Goal: Task Accomplishment & Management: Manage account settings

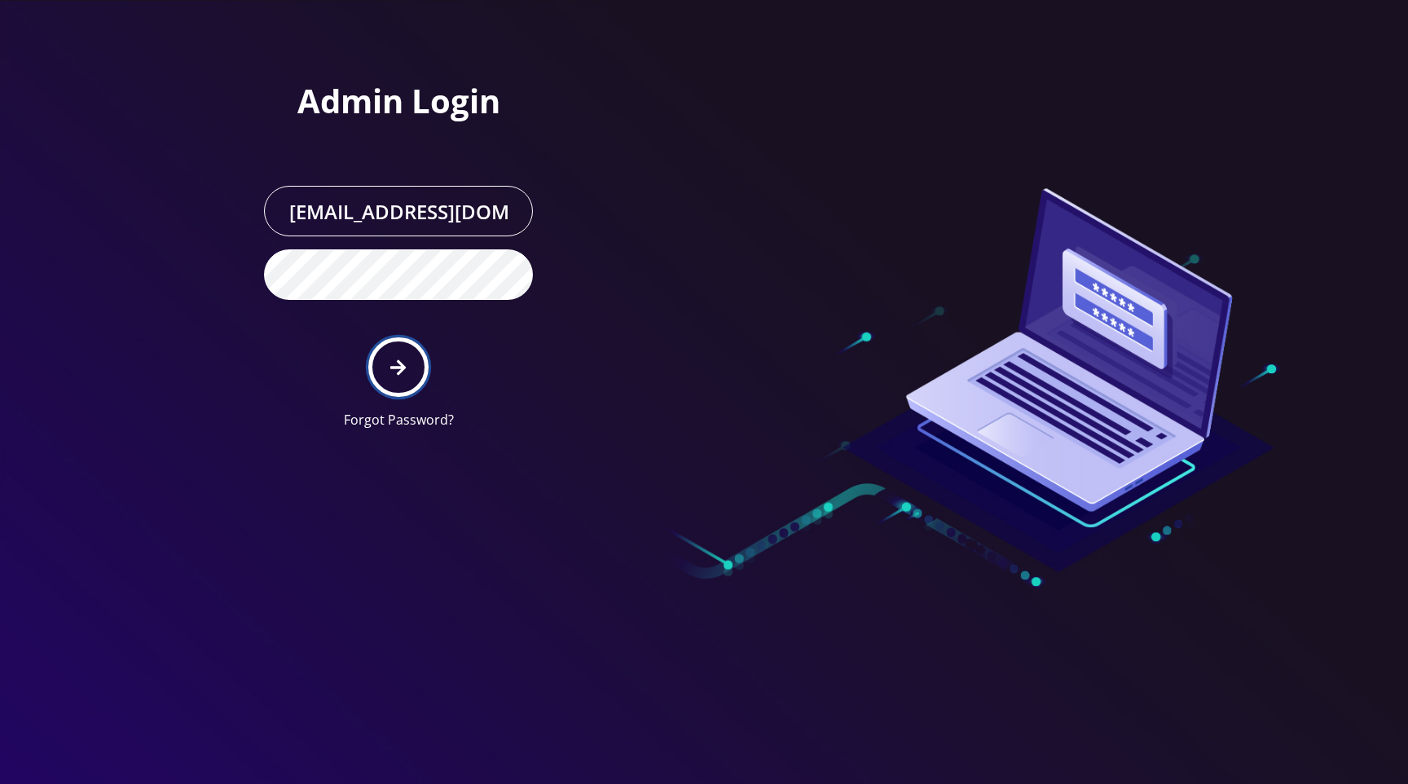
click at [397, 364] on icon "submit" at bounding box center [397, 367] width 15 height 18
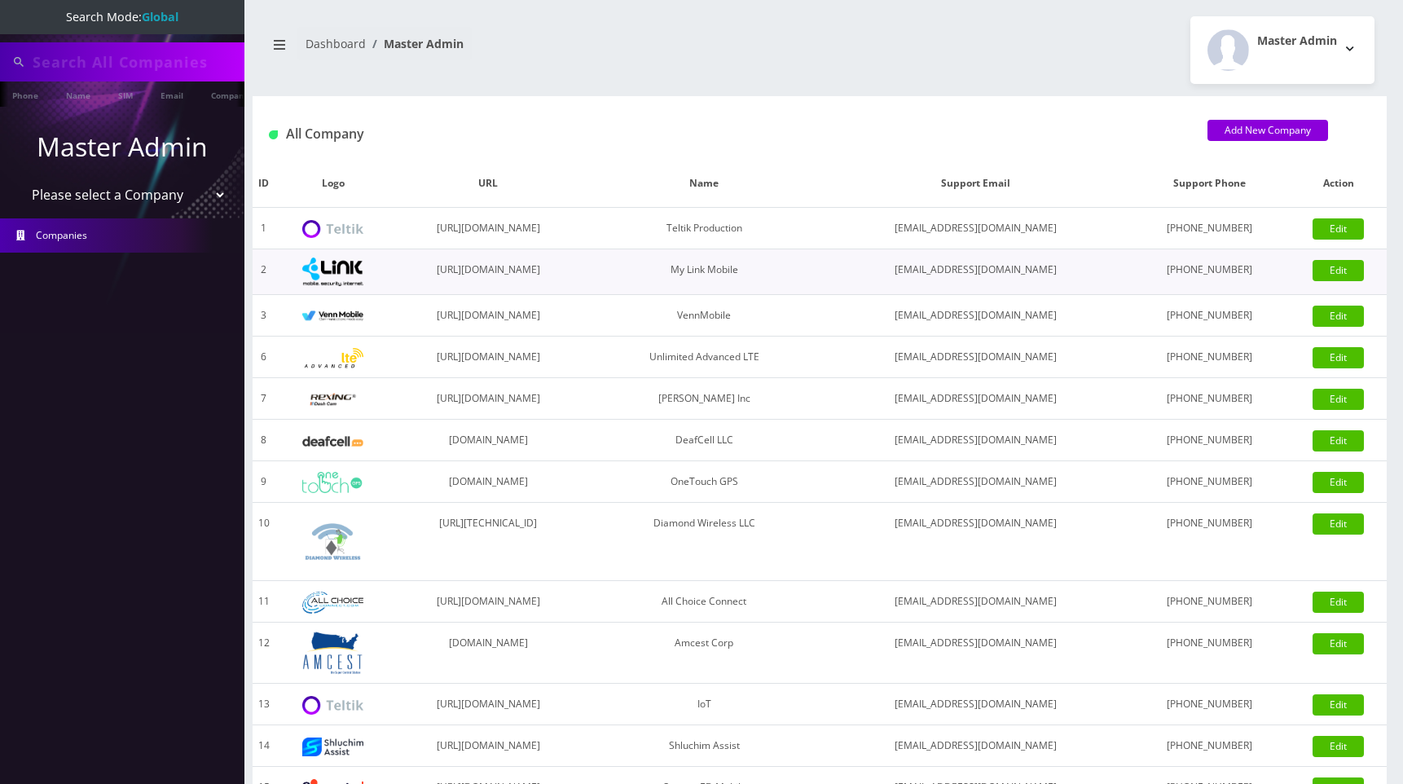
type input "Ryan Baker"
click at [130, 192] on select "Please select a Company Teltik Production My Link Mobile VennMobile Unlimited A…" at bounding box center [123, 196] width 208 height 31
select select "1"
click at [19, 181] on select "Please select a Company Teltik Production My Link Mobile VennMobile Unlimited A…" at bounding box center [123, 196] width 208 height 31
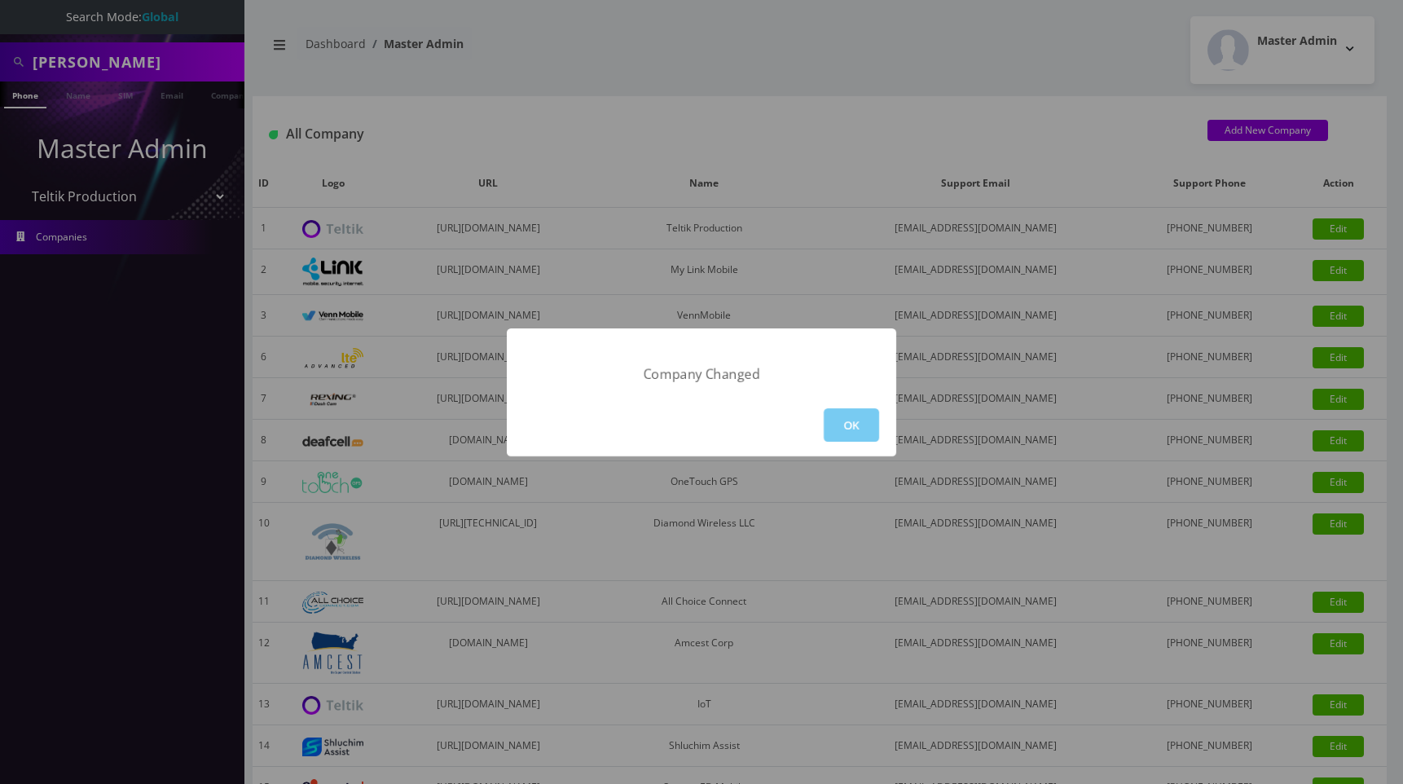
click at [850, 427] on button "OK" at bounding box center [851, 424] width 55 height 33
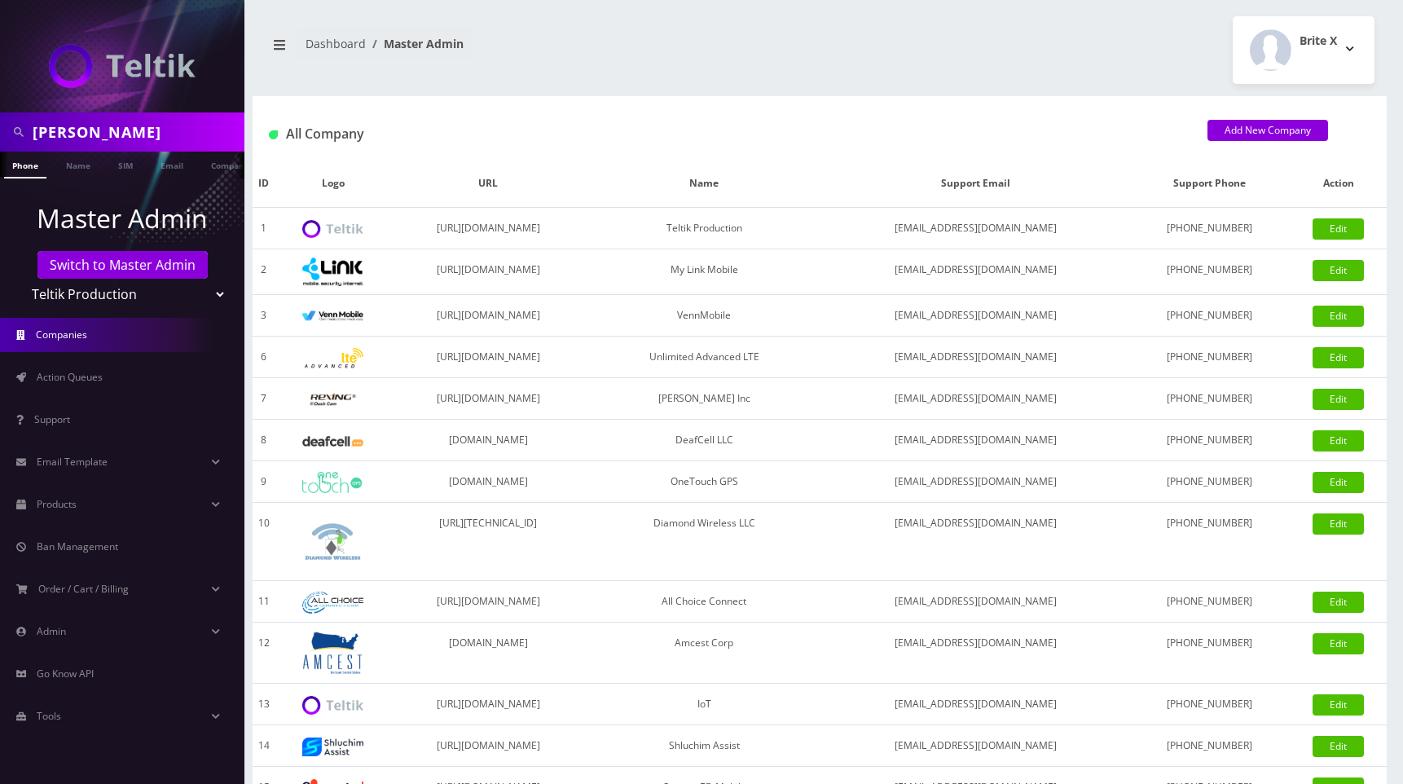
drag, startPoint x: 1031, startPoint y: 46, endPoint x: 1088, endPoint y: 1, distance: 73.0
click at [1033, 46] on div "Brite X Logout" at bounding box center [1103, 50] width 567 height 68
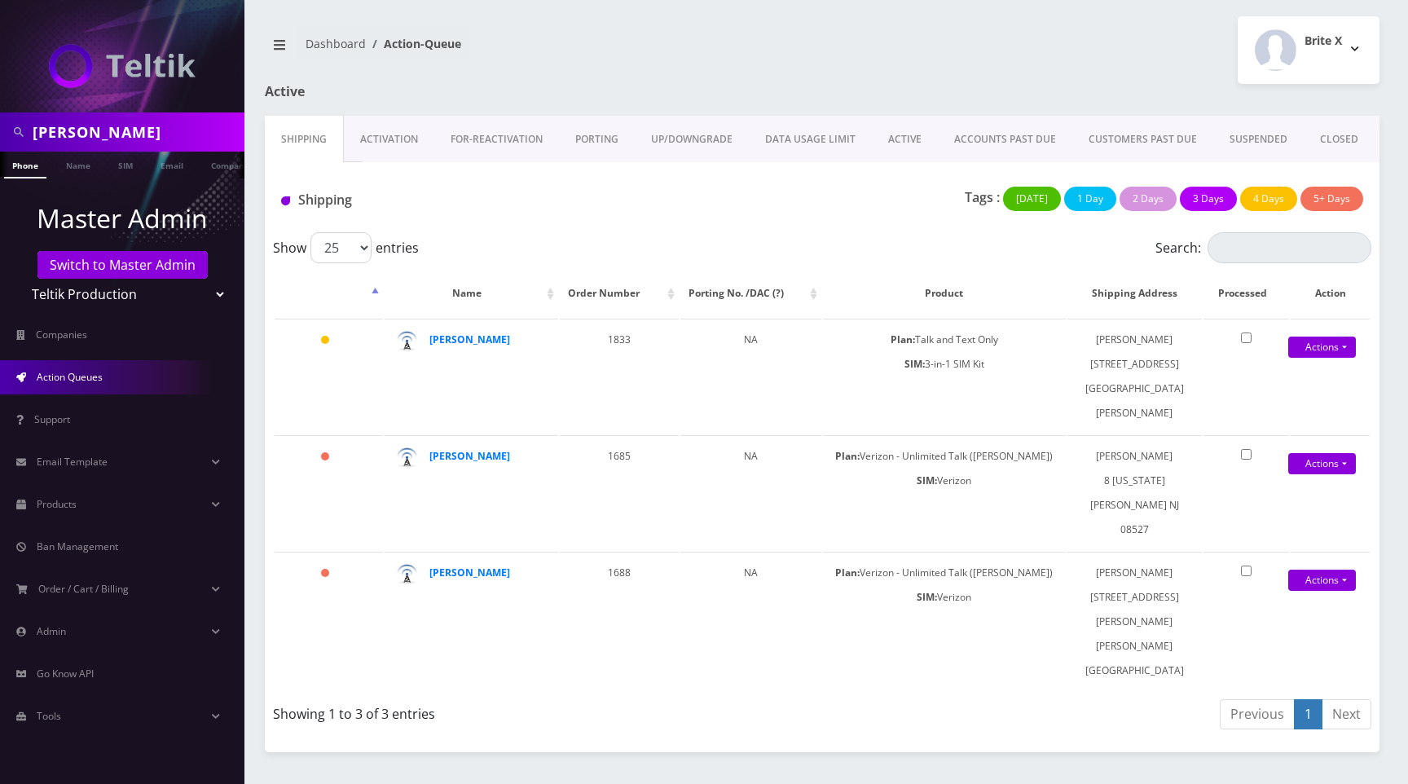
click at [982, 45] on div "Brite X Logout" at bounding box center [1106, 50] width 569 height 68
click at [336, 41] on link "Dashboard" at bounding box center [335, 43] width 60 height 15
click at [951, 66] on div "Brite X Logout" at bounding box center [1106, 50] width 569 height 68
click at [906, 73] on div "Brite X Logout" at bounding box center [1106, 50] width 569 height 68
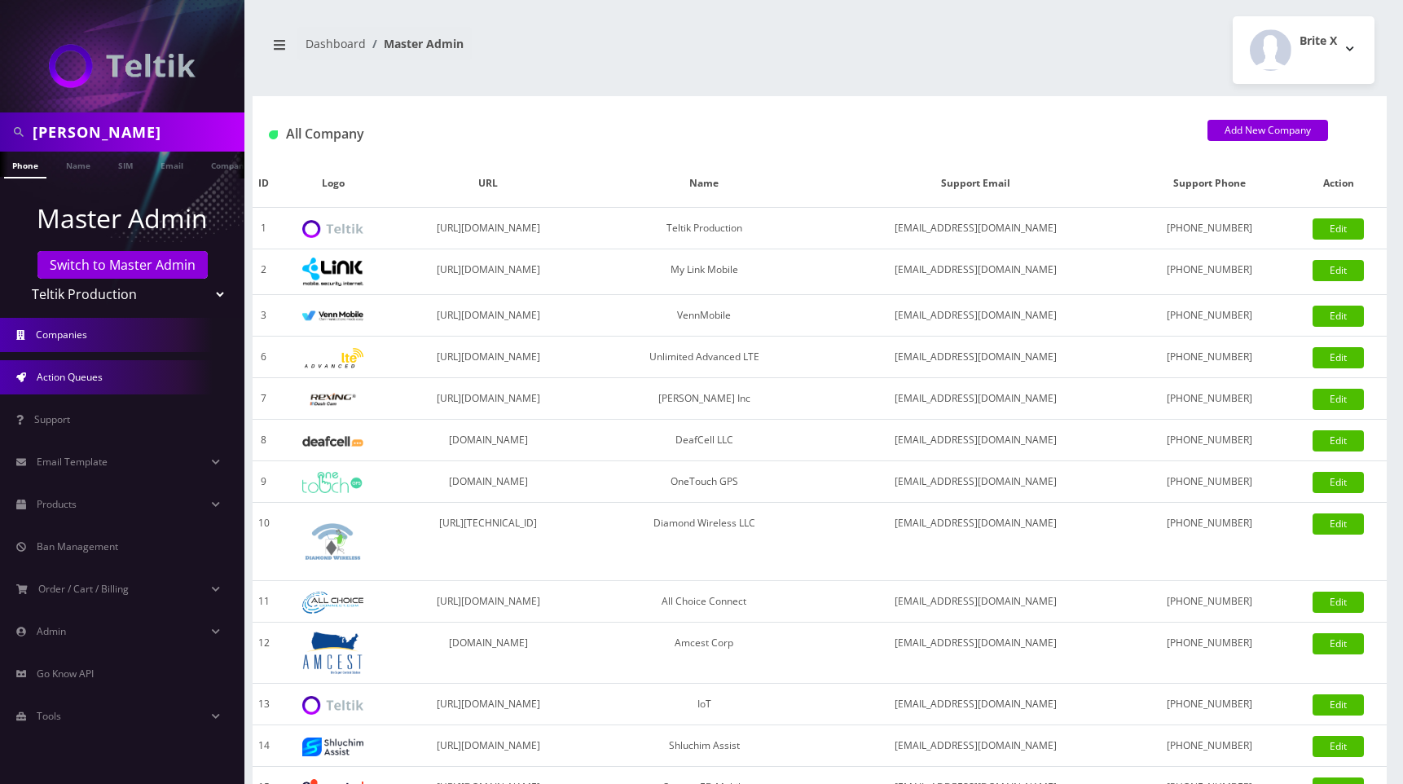
click at [106, 377] on link "Action Queues" at bounding box center [122, 377] width 244 height 34
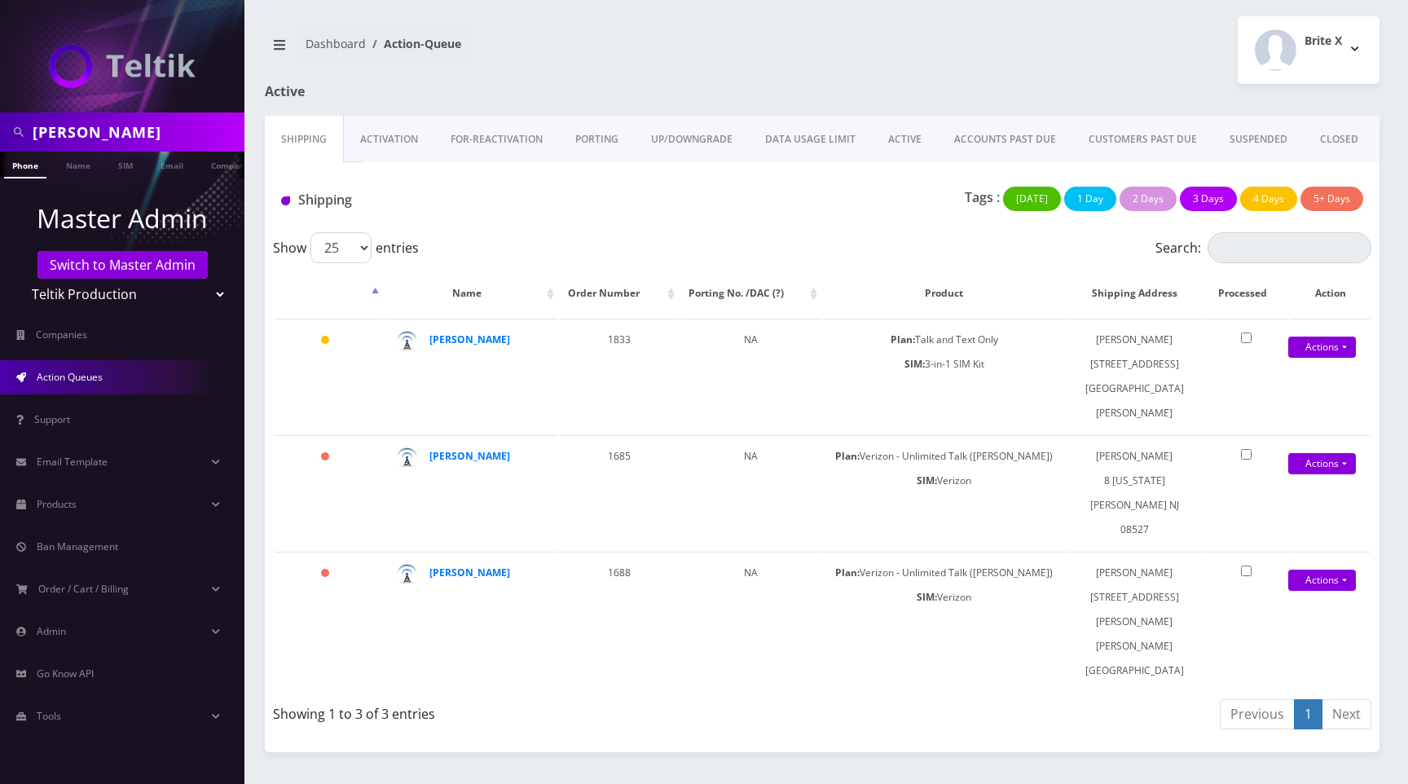
click at [1009, 140] on link "ACCOUNTS PAST DUE" at bounding box center [1005, 139] width 134 height 47
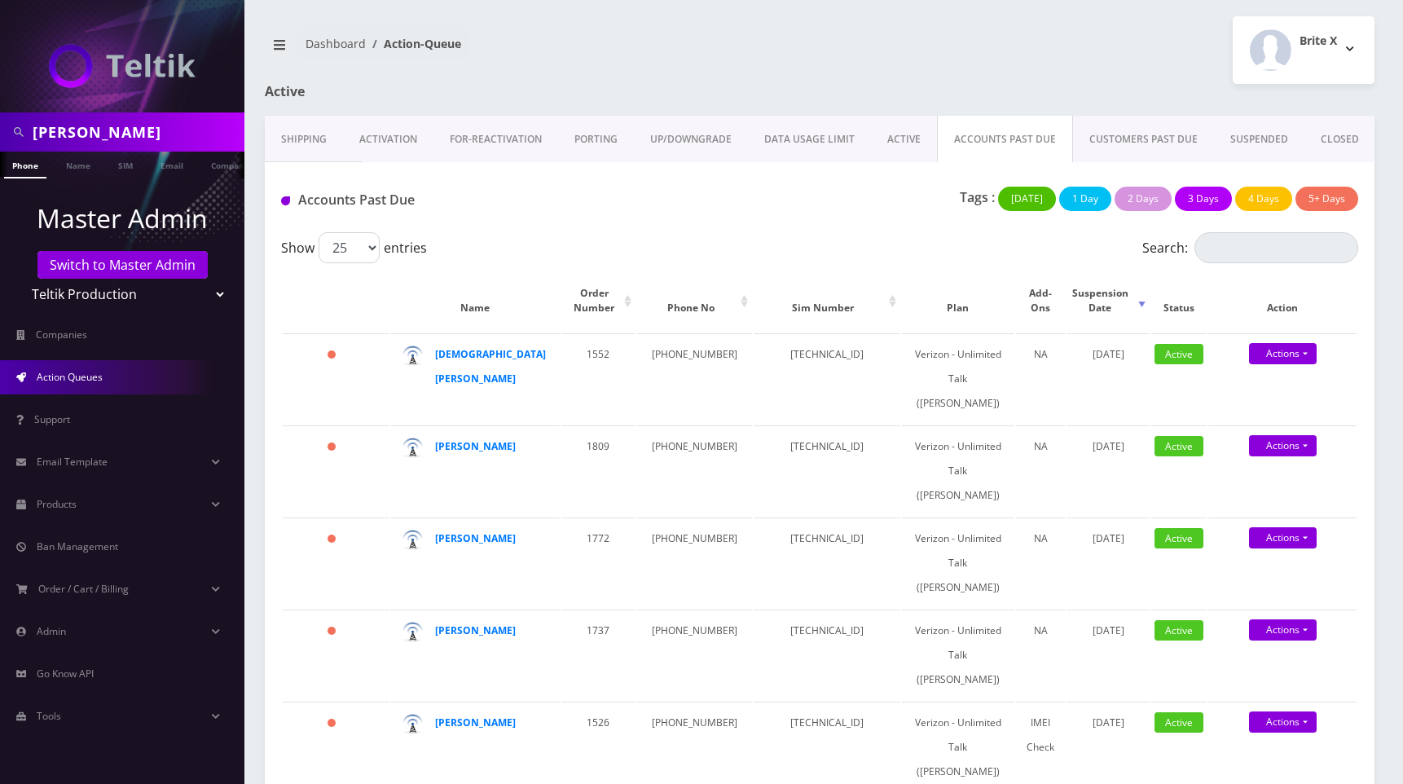
click at [1015, 54] on div "Brite X Logout" at bounding box center [1103, 50] width 567 height 68
